Goal: Task Accomplishment & Management: Use online tool/utility

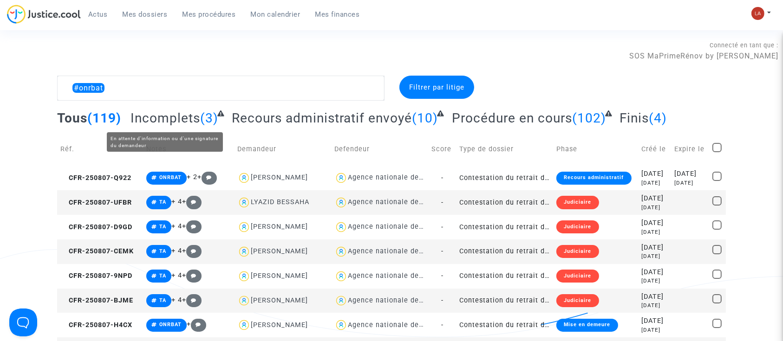
type textarea "#onrbat"
click at [149, 124] on span "Incomplets" at bounding box center [165, 117] width 70 height 15
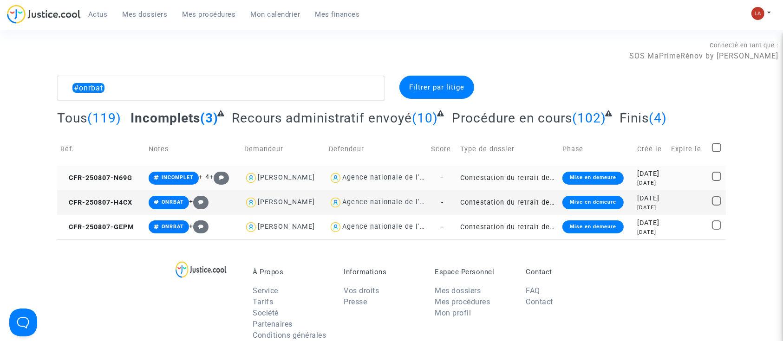
click at [103, 182] on td "CFR-250807-N69G" at bounding box center [101, 178] width 88 height 25
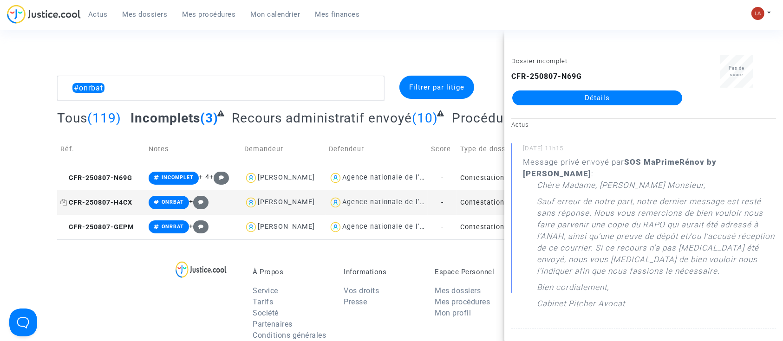
click at [125, 205] on span "CFR-250807-H4CX" at bounding box center [96, 203] width 72 height 8
click at [753, 13] on img at bounding box center [757, 13] width 13 height 13
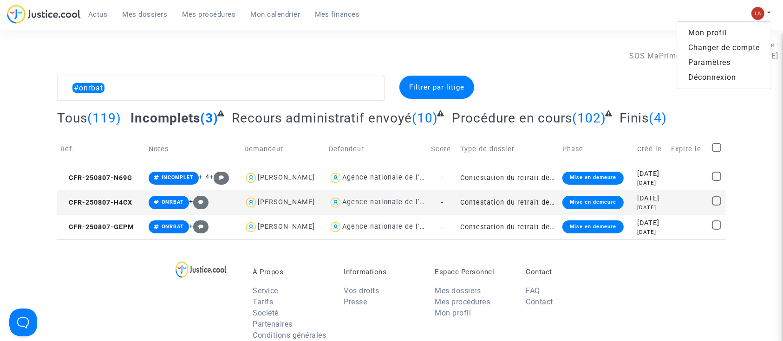
click at [714, 43] on link "Changer de compte" at bounding box center [724, 47] width 94 height 15
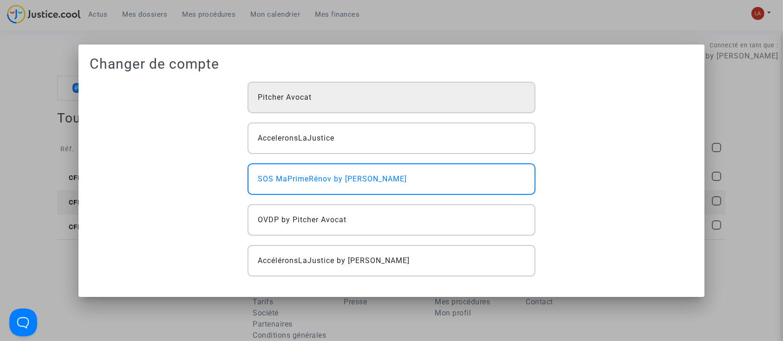
click at [284, 110] on div "Pitcher Avocat" at bounding box center [391, 98] width 288 height 32
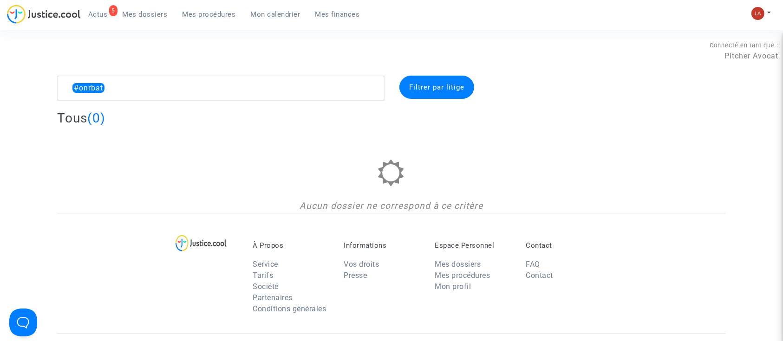
type textarea "BOMPIERRE"
